Goal: Information Seeking & Learning: Find contact information

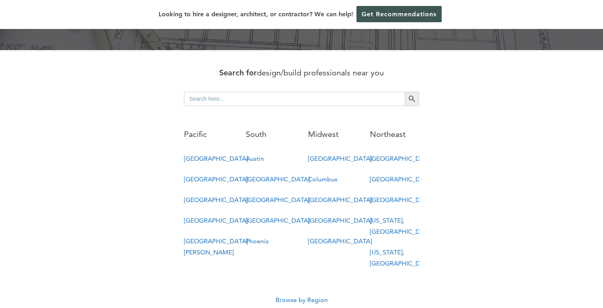
scroll to position [396, 0]
click at [257, 195] on link "[GEOGRAPHIC_DATA]" at bounding box center [278, 199] width 64 height 8
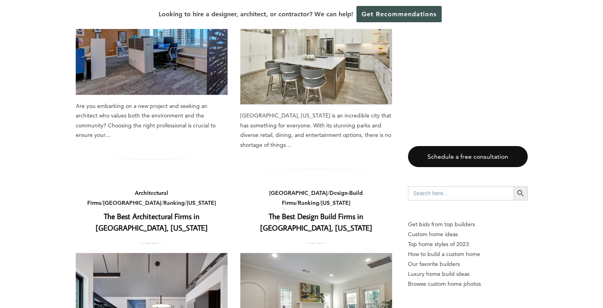
scroll to position [674, 0]
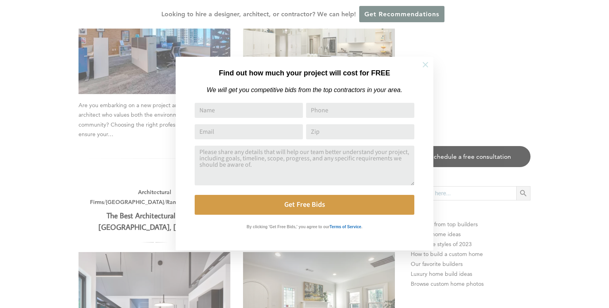
click at [429, 64] on icon at bounding box center [425, 64] width 9 height 9
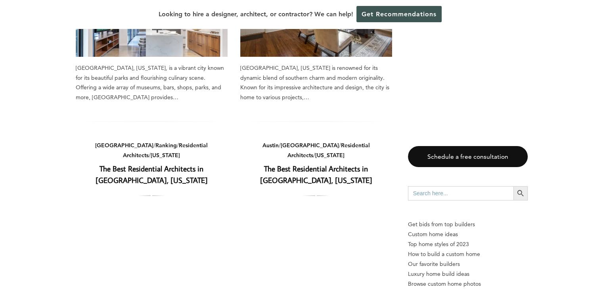
scroll to position [960, 0]
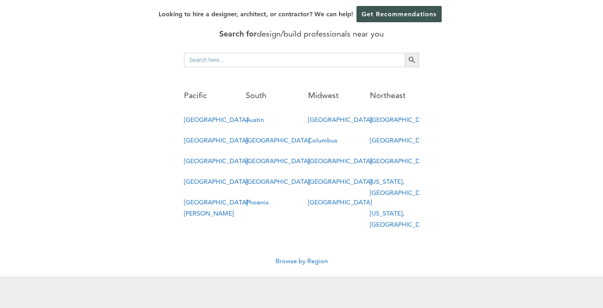
scroll to position [435, 0]
click at [303, 256] on link "Browse by Region" at bounding box center [301, 260] width 52 height 8
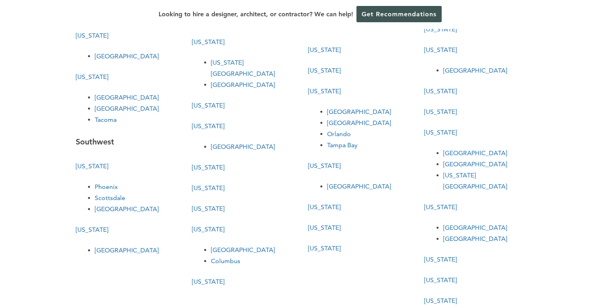
scroll to position [237, 0]
click at [204, 204] on link "Kansas" at bounding box center [208, 208] width 32 height 8
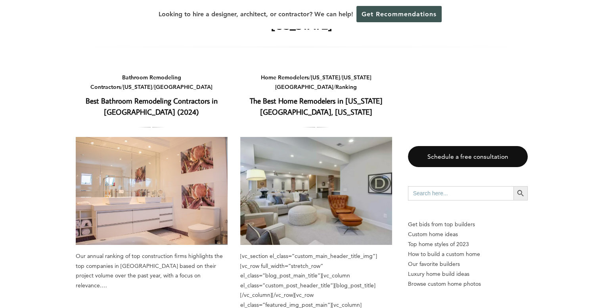
scroll to position [40, 0]
click at [291, 96] on link "The Best Home Remodelers in Kansas City, Kansas" at bounding box center [316, 106] width 133 height 21
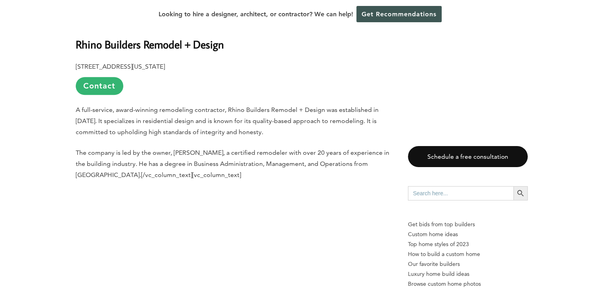
scroll to position [713, 0]
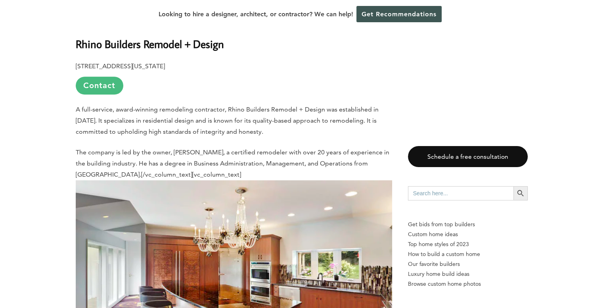
click at [103, 76] on link "Contact" at bounding box center [100, 85] width 48 height 18
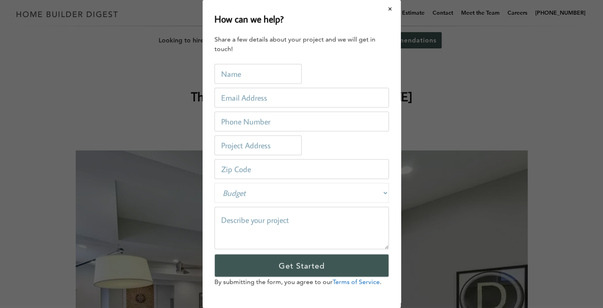
scroll to position [0, 0]
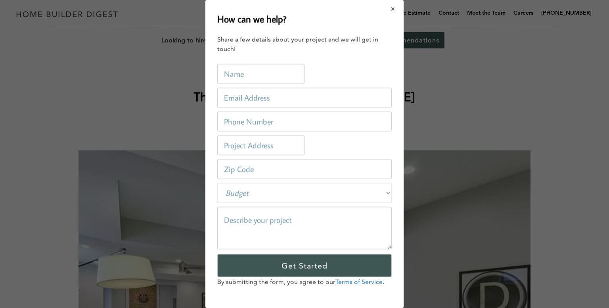
click at [386, 10] on button "Close modal" at bounding box center [392, 9] width 21 height 17
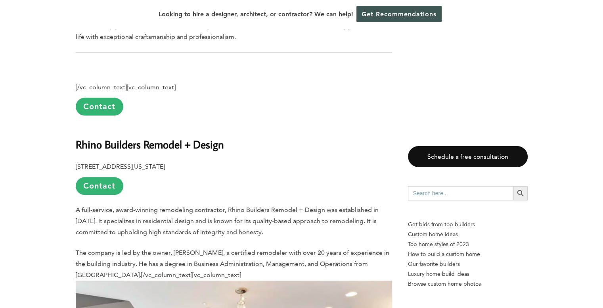
scroll to position [612, 0]
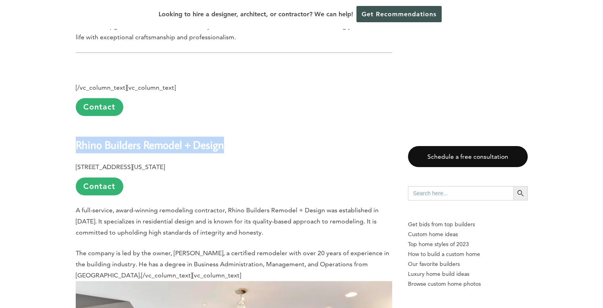
drag, startPoint x: 227, startPoint y: 111, endPoint x: 75, endPoint y: 98, distance: 153.1
copy b "Rhino Builders Remodel + Design"
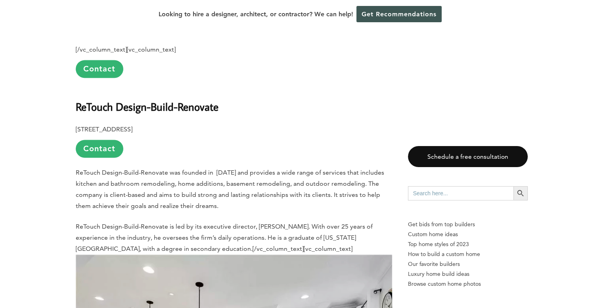
scroll to position [1206, 0]
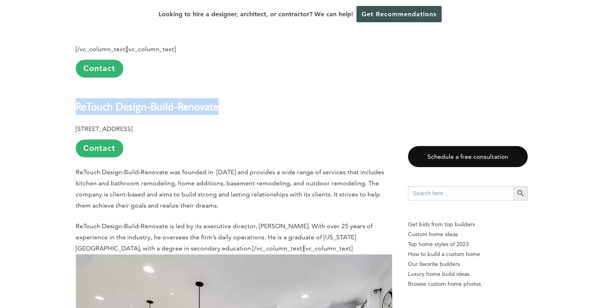
drag, startPoint x: 224, startPoint y: 76, endPoint x: 71, endPoint y: 72, distance: 153.4
copy b "ReTouch Design-Build-Renovate"
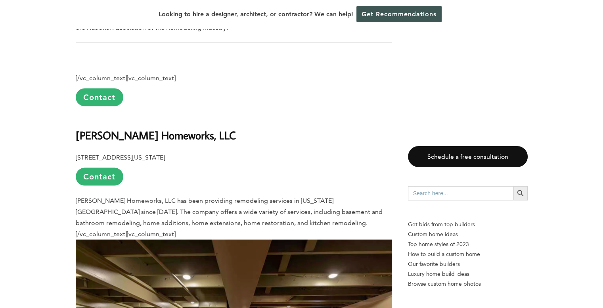
scroll to position [1682, 0]
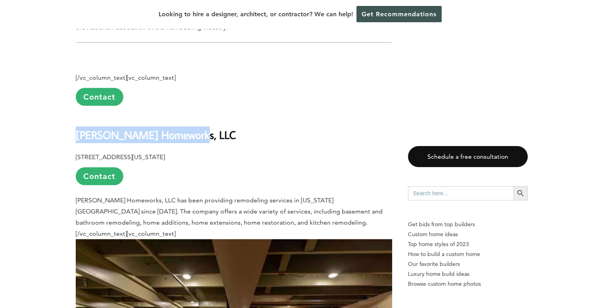
drag, startPoint x: 204, startPoint y: 107, endPoint x: 78, endPoint y: 103, distance: 126.1
click at [78, 115] on h2 "[PERSON_NAME] Homeworks, LLC" at bounding box center [234, 128] width 316 height 27
copy b "[PERSON_NAME] Homeworks, LLC"
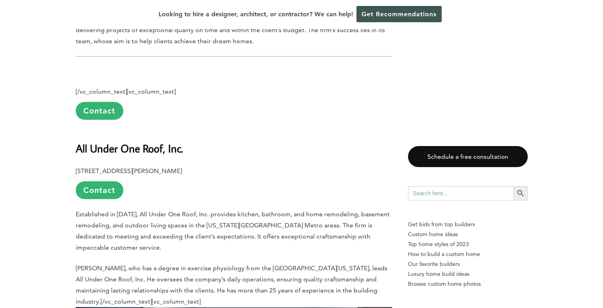
scroll to position [2118, 0]
drag, startPoint x: 182, startPoint y: 109, endPoint x: 74, endPoint y: 110, distance: 108.2
copy b "All Under One Roof, Inc"
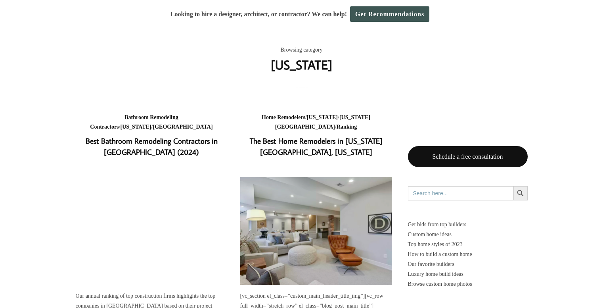
scroll to position [40, 0]
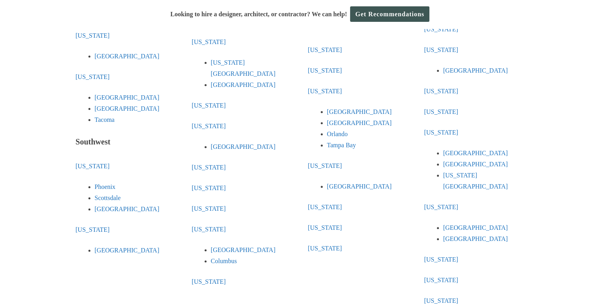
scroll to position [237, 0]
click at [105, 204] on link "[GEOGRAPHIC_DATA]" at bounding box center [127, 208] width 64 height 8
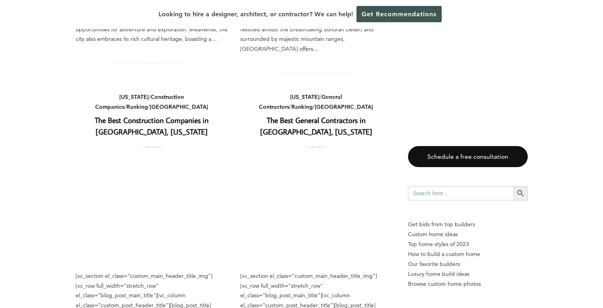
scroll to position [277, 0]
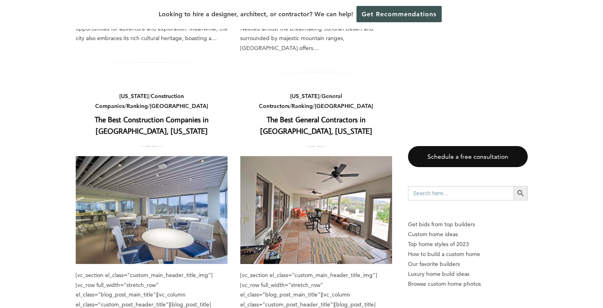
click at [284, 114] on link "The Best General Contractors in [GEOGRAPHIC_DATA], [US_STATE]" at bounding box center [316, 124] width 112 height 21
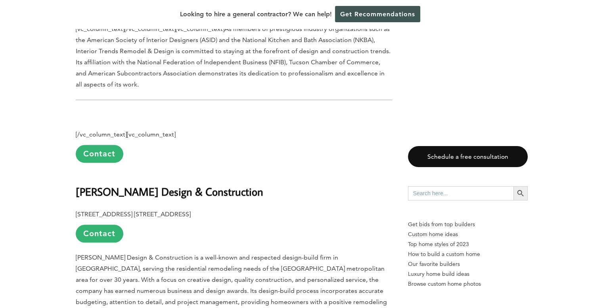
scroll to position [832, 0]
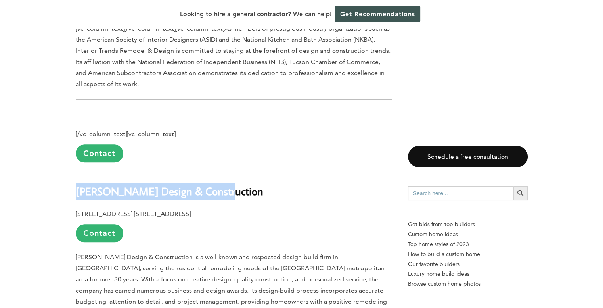
drag, startPoint x: 222, startPoint y: 159, endPoint x: 76, endPoint y: 159, distance: 145.8
copy b "McCaleb Design & Construction"
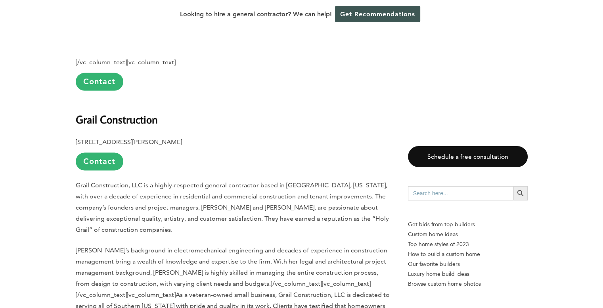
scroll to position [1188, 0]
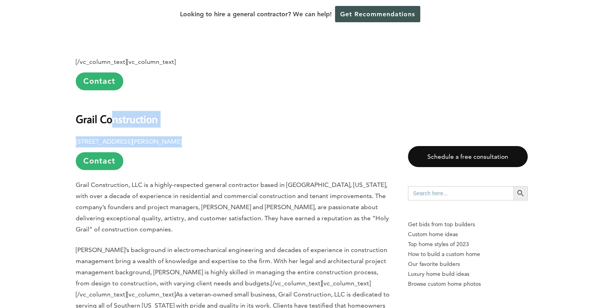
drag, startPoint x: 161, startPoint y: 88, endPoint x: 113, endPoint y: 85, distance: 48.0
click at [173, 99] on h2 "Grail Construction" at bounding box center [234, 112] width 316 height 27
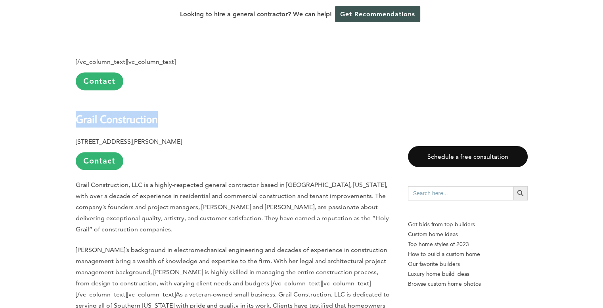
drag, startPoint x: 173, startPoint y: 80, endPoint x: 101, endPoint y: 76, distance: 71.4
copy b "Grail Construction"
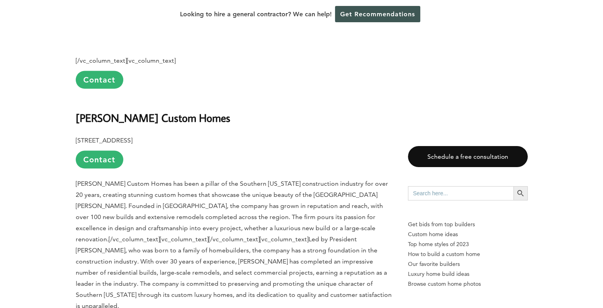
scroll to position [1504, 0]
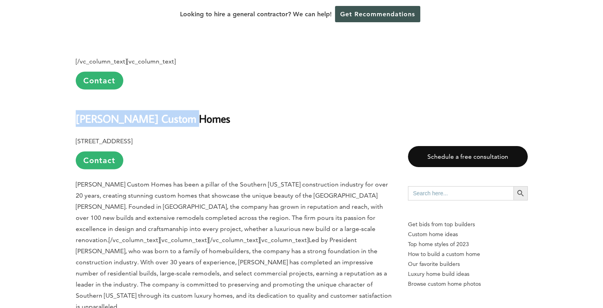
drag, startPoint x: 196, startPoint y: 55, endPoint x: 71, endPoint y: 57, distance: 124.8
copy b "Jacobson Custom Homes"
